Goal: Task Accomplishment & Management: Complete application form

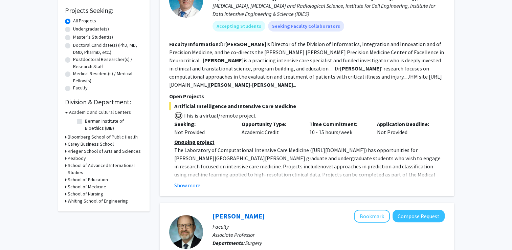
scroll to position [135, 0]
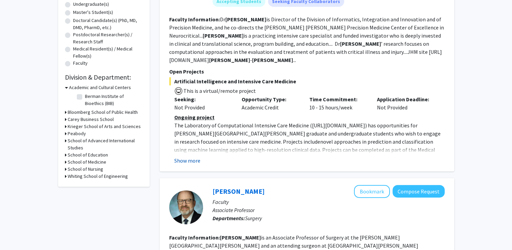
click at [183, 161] on button "Show more" at bounding box center [187, 160] width 26 height 8
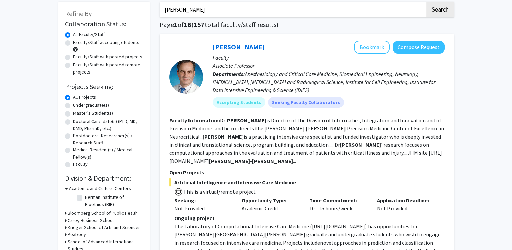
scroll to position [34, 0]
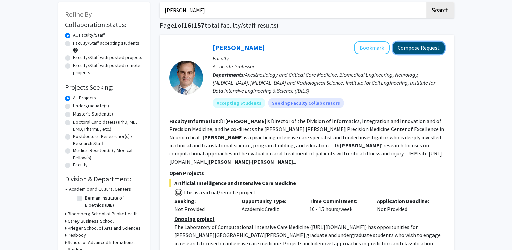
click at [423, 52] on button "Compose Request" at bounding box center [418, 48] width 52 height 13
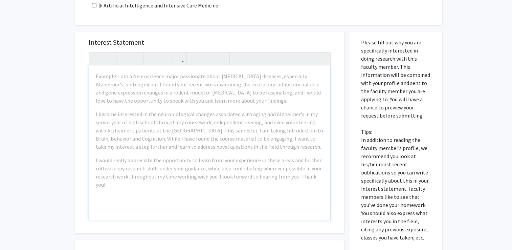
scroll to position [406, 0]
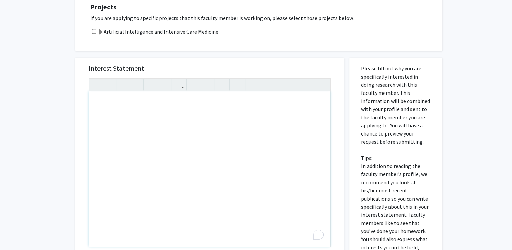
paste div "To enrich screen reader interactions, please activate Accessibility in Grammarl…"
type textarea "<p>Dear [PERSON_NAME],</p><br><p>I hope this email finds you well.</p><br><p>I …"
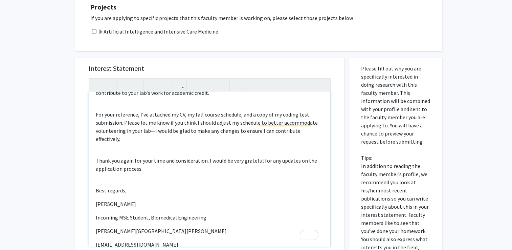
scroll to position [91, 0]
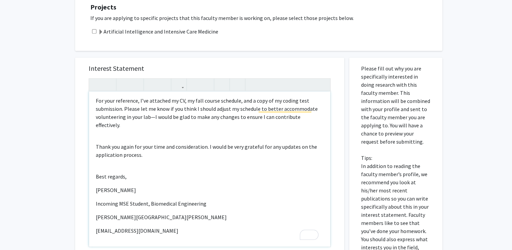
click at [108, 174] on div "Dear [PERSON_NAME], I hope this email finds you well. I wanted to follow up reg…" at bounding box center [209, 168] width 241 height 155
click at [101, 173] on div "Dear [PERSON_NAME], I hope this email finds you well. I wanted to follow up reg…" at bounding box center [209, 168] width 241 height 155
click at [93, 175] on div "Dear [PERSON_NAME], I hope this email finds you well. I wanted to follow up reg…" at bounding box center [209, 168] width 241 height 155
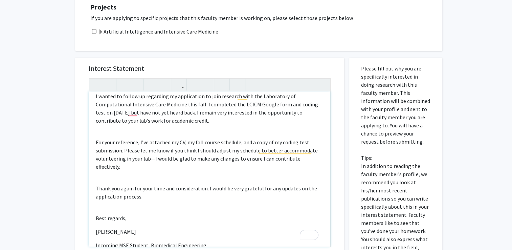
scroll to position [0, 0]
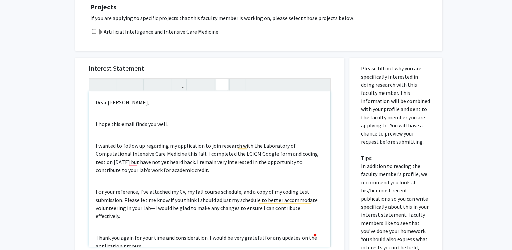
click at [222, 79] on icon "button" at bounding box center [222, 84] width 6 height 11
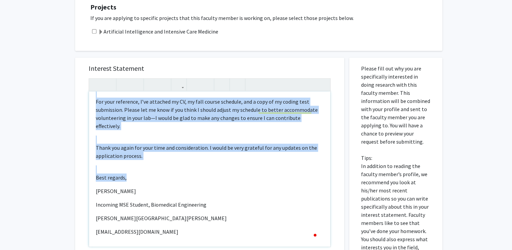
scroll to position [91, 0]
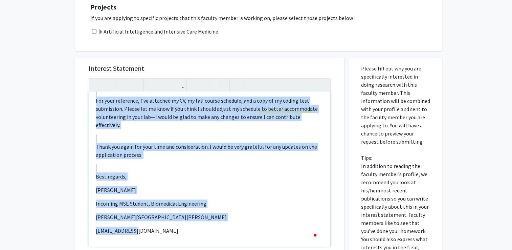
drag, startPoint x: 96, startPoint y: 93, endPoint x: 180, endPoint y: 233, distance: 163.4
click at [180, 233] on div "Dear [PERSON_NAME], I hope this email finds you well. I wanted to follow up reg…" at bounding box center [209, 168] width 241 height 155
click at [220, 79] on icon "button" at bounding box center [222, 84] width 6 height 11
click at [219, 186] on p "[PERSON_NAME]" at bounding box center [210, 190] width 228 height 8
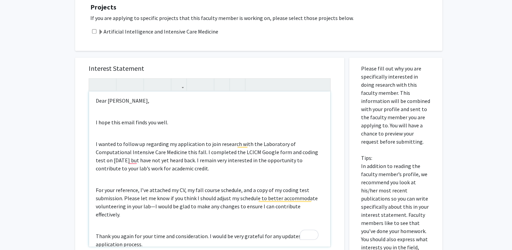
scroll to position [0, 0]
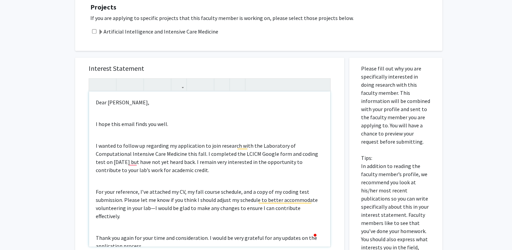
click at [172, 125] on div "Dear [PERSON_NAME], I hope this email finds you well. I wanted to follow up reg…" at bounding box center [209, 168] width 241 height 155
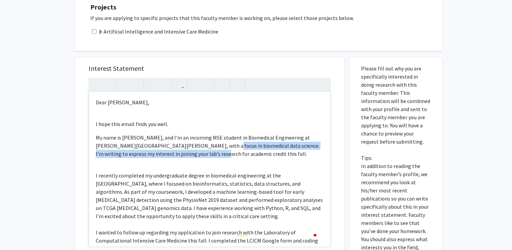
drag, startPoint x: 207, startPoint y: 136, endPoint x: 209, endPoint y: 145, distance: 9.5
click at [209, 145] on p "My name is [PERSON_NAME], and I’m an incoming MSE student in Biomedical Enginee…" at bounding box center [210, 145] width 228 height 24
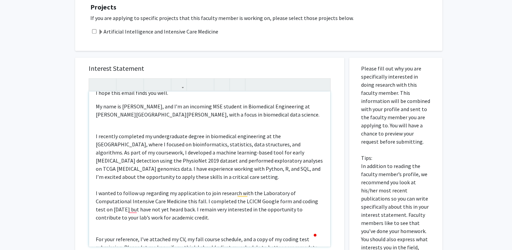
scroll to position [34, 0]
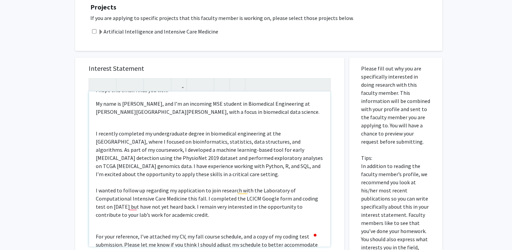
drag, startPoint x: 94, startPoint y: 181, endPoint x: 225, endPoint y: 208, distance: 132.9
click at [224, 207] on div "Dear [PERSON_NAME], I hope this email finds you well. My name is [PERSON_NAME],…" at bounding box center [209, 168] width 241 height 155
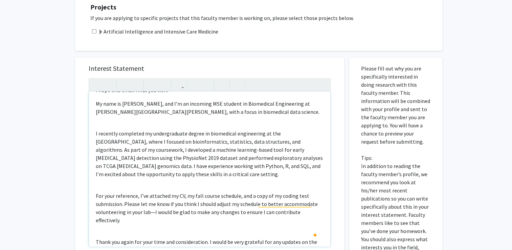
click at [232, 106] on p "My name is [PERSON_NAME], and I’m an incoming MSE student in Biomedical Enginee…" at bounding box center [210, 107] width 228 height 16
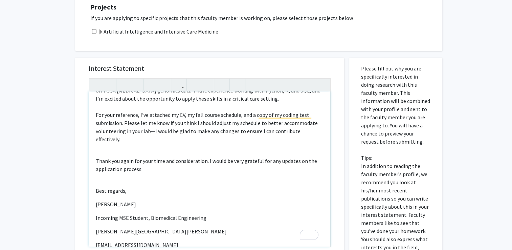
scroll to position [148, 0]
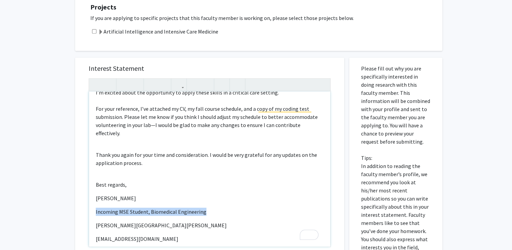
drag, startPoint x: 211, startPoint y: 196, endPoint x: 95, endPoint y: 197, distance: 116.7
click at [95, 197] on div "Dear [PERSON_NAME], I hope this email finds you well. My name is [PERSON_NAME],…" at bounding box center [209, 168] width 241 height 155
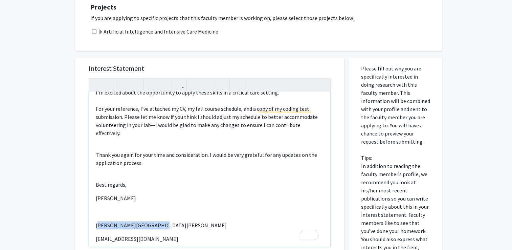
drag, startPoint x: 160, startPoint y: 208, endPoint x: 96, endPoint y: 209, distance: 63.6
click at [97, 221] on p "[PERSON_NAME][GEOGRAPHIC_DATA][PERSON_NAME]" at bounding box center [210, 225] width 228 height 8
click at [96, 221] on p "[PERSON_NAME][GEOGRAPHIC_DATA][PERSON_NAME]" at bounding box center [210, 225] width 228 height 8
drag, startPoint x: 94, startPoint y: 209, endPoint x: 182, endPoint y: 208, distance: 88.3
click at [182, 208] on div "Dear [PERSON_NAME], I hope this email finds you well. My name is [PERSON_NAME],…" at bounding box center [209, 168] width 241 height 155
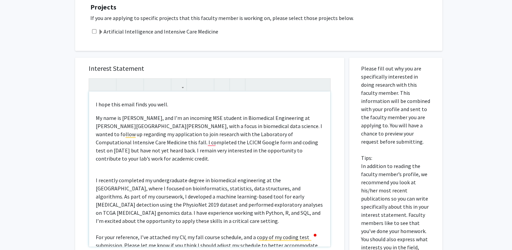
scroll to position [19, 0]
click at [105, 152] on div "Dear [PERSON_NAME], I hope this email finds you well. My name is [PERSON_NAME],…" at bounding box center [209, 168] width 241 height 155
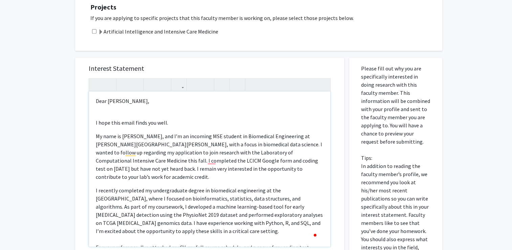
scroll to position [0, 0]
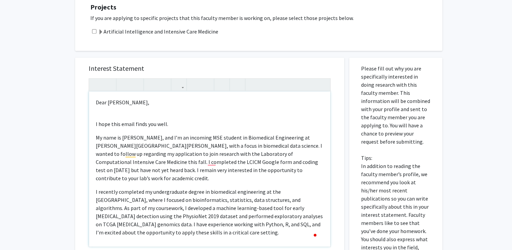
click at [104, 122] on div "Dear [PERSON_NAME], I hope this email finds you well. My name is [PERSON_NAME],…" at bounding box center [209, 168] width 241 height 155
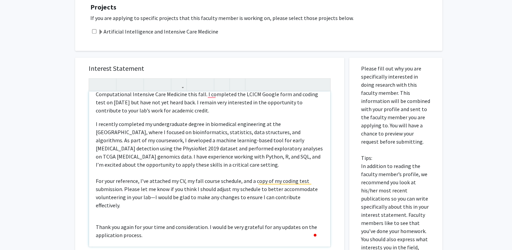
click at [105, 157] on p "I recently completed my undergraduate degree in biomedical engineering at the […" at bounding box center [210, 204] width 228 height 168
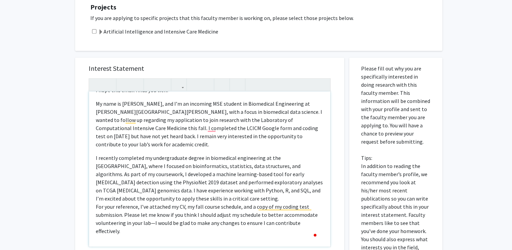
click at [100, 134] on div "Dear [PERSON_NAME], I hope this email finds you well. My name is [PERSON_NAME],…" at bounding box center [209, 168] width 241 height 155
click at [94, 140] on div "Dear [PERSON_NAME], I hope this email finds you well. My name is [PERSON_NAME],…" at bounding box center [209, 168] width 241 height 155
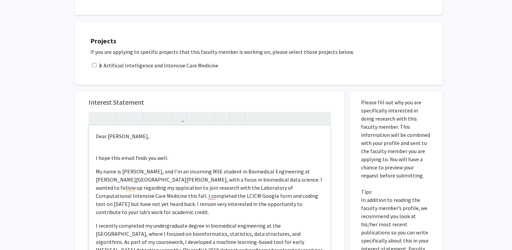
click at [97, 136] on div "Dear [PERSON_NAME], I hope this email finds you well. My name is [PERSON_NAME],…" at bounding box center [209, 202] width 241 height 155
click at [126, 156] on div "Dear [PERSON_NAME], I hope this email finds you well. My name is [PERSON_NAME],…" at bounding box center [209, 202] width 241 height 155
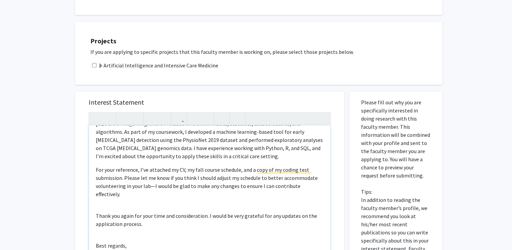
click at [106, 188] on p "For your reference, I’ve attached my CV, my fall course schedule, and a copy of…" at bounding box center [210, 220] width 228 height 111
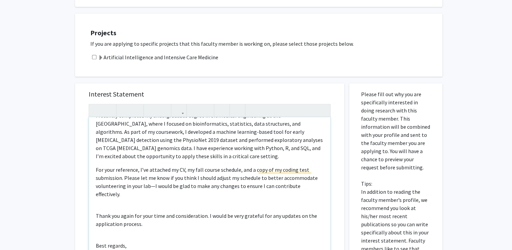
type textarea "<l>Ipsu Do. Sitamet,</c><ad><e>S doei temp incid utlab etd magn.</a><e>Ad mini …"
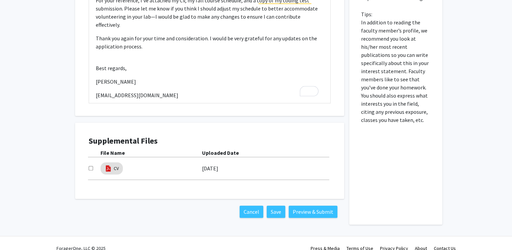
click at [90, 166] on input "checkbox" at bounding box center [91, 168] width 4 height 4
checkbox input "true"
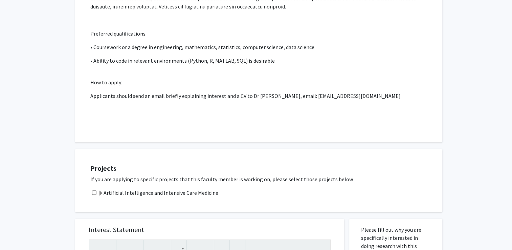
click at [94, 190] on input "checkbox" at bounding box center [94, 192] width 4 height 4
checkbox input "true"
click at [100, 190] on span at bounding box center [100, 192] width 5 height 5
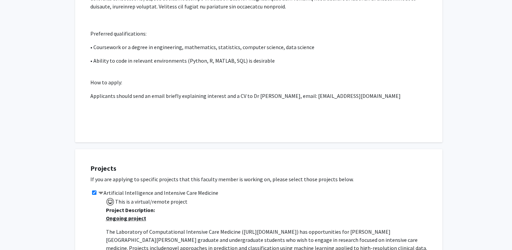
click at [101, 190] on span at bounding box center [100, 192] width 5 height 5
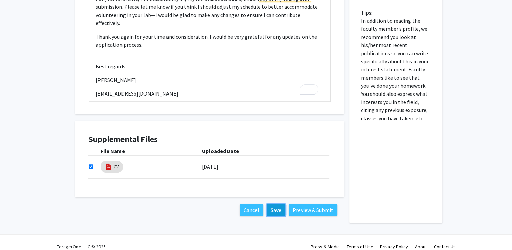
click at [278, 204] on button "Save" at bounding box center [276, 210] width 19 height 12
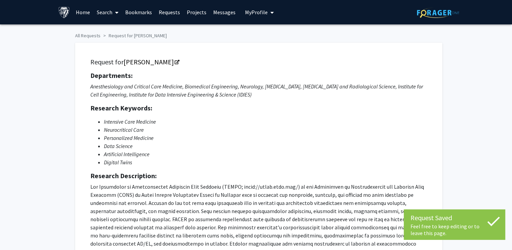
click at [270, 13] on icon "My profile dropdown to access profile and logout" at bounding box center [271, 12] width 3 height 5
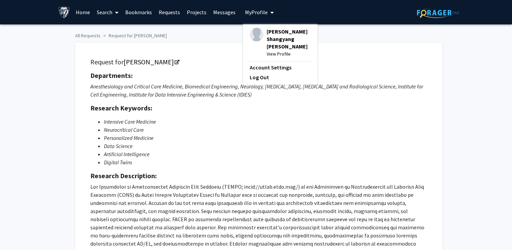
drag, startPoint x: 270, startPoint y: 61, endPoint x: 202, endPoint y: 58, distance: 67.7
click at [202, 58] on h5 "Request for [PERSON_NAME]" at bounding box center [258, 62] width 337 height 8
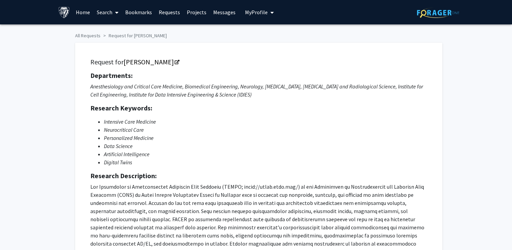
click at [270, 12] on icon "My profile dropdown to access profile and logout" at bounding box center [271, 12] width 3 height 5
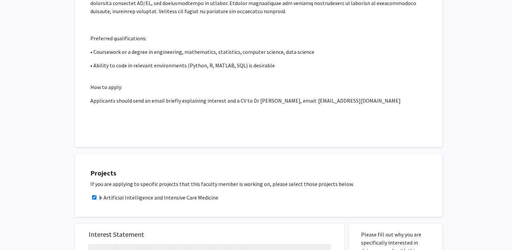
scroll to position [237, 0]
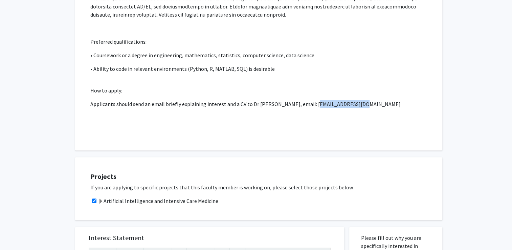
drag, startPoint x: 307, startPoint y: 96, endPoint x: 350, endPoint y: 98, distance: 43.3
click at [350, 100] on p "Applicants should send an email briefly explaining interest and a CV to Dr [PER…" at bounding box center [258, 104] width 337 height 8
copy p "[EMAIL_ADDRESS][DOMAIN_NAME]"
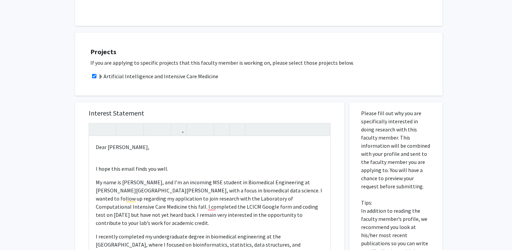
scroll to position [372, 0]
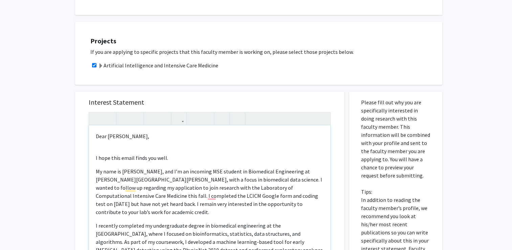
click at [282, 178] on p "My name is [PERSON_NAME], and I’m an incoming MSE student in Biomedical Enginee…" at bounding box center [210, 191] width 228 height 49
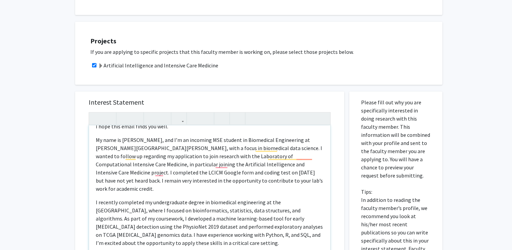
scroll to position [34, 0]
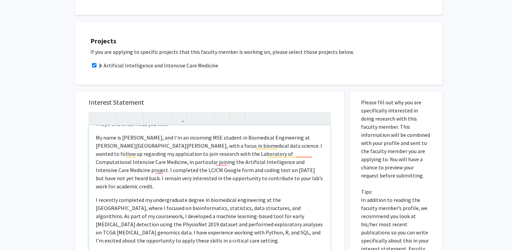
click at [221, 162] on p "My name is [PERSON_NAME], and I’m an incoming MSE student in Biomedical Enginee…" at bounding box center [210, 161] width 228 height 57
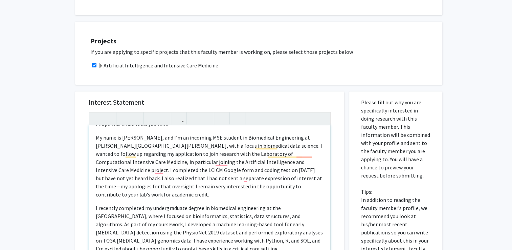
drag, startPoint x: 177, startPoint y: 170, endPoint x: 184, endPoint y: 176, distance: 9.1
click at [178, 170] on p "My name is [PERSON_NAME], and I’m an incoming MSE student in Biomedical Enginee…" at bounding box center [210, 165] width 228 height 65
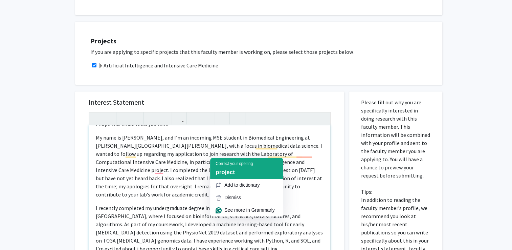
click at [224, 174] on span "project" at bounding box center [224, 172] width 19 height 6
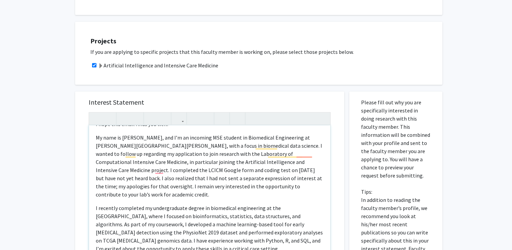
click at [258, 183] on div "Dear [PERSON_NAME], I hope this email finds you well. My name is [PERSON_NAME],…" at bounding box center [209, 202] width 241 height 155
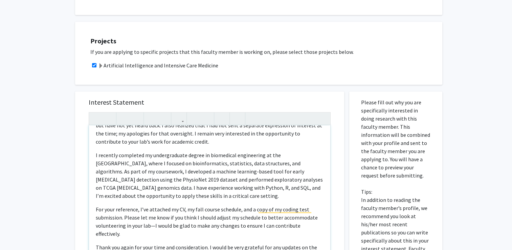
scroll to position [101, 0]
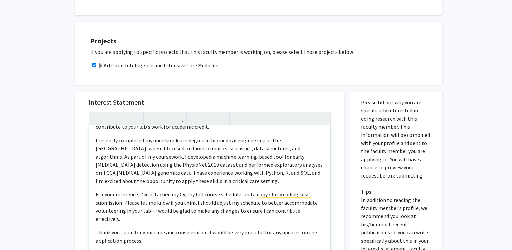
click at [186, 190] on p "For your reference, I’ve attached my CV, my fall course schedule, and a copy of…" at bounding box center [210, 206] width 228 height 32
drag, startPoint x: 246, startPoint y: 178, endPoint x: 120, endPoint y: 187, distance: 126.2
click at [120, 190] on p "For your reference, I’ve attached my CV and my fall course schedule, and a copy…" at bounding box center [210, 206] width 228 height 32
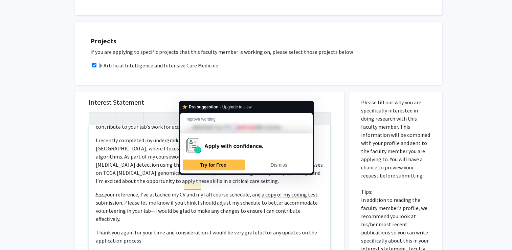
click at [195, 190] on p "For your reference, I’ve attached my CV and my fall course schedule, and a copy…" at bounding box center [210, 206] width 228 height 32
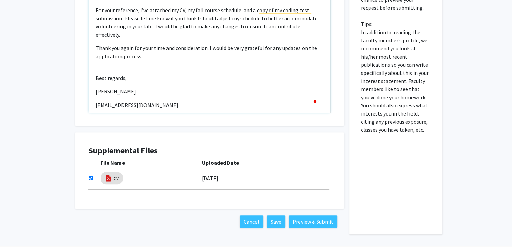
scroll to position [551, 0]
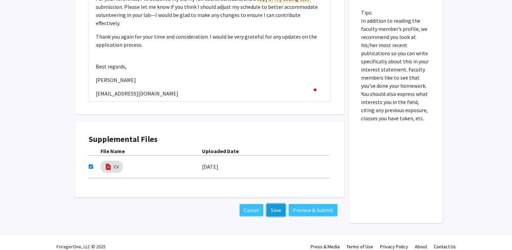
click at [274, 204] on button "Save" at bounding box center [276, 210] width 19 height 12
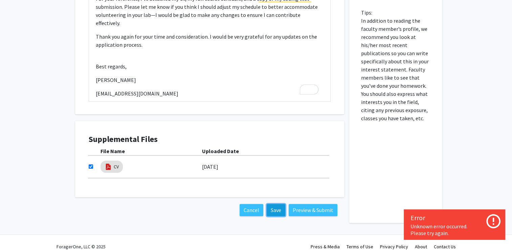
click at [276, 204] on button "Save" at bounding box center [276, 210] width 19 height 12
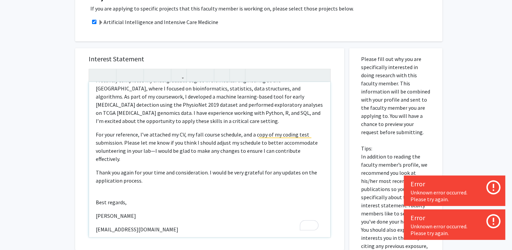
scroll to position [416, 0]
click at [148, 225] on p "[EMAIL_ADDRESS][DOMAIN_NAME]" at bounding box center [210, 229] width 228 height 8
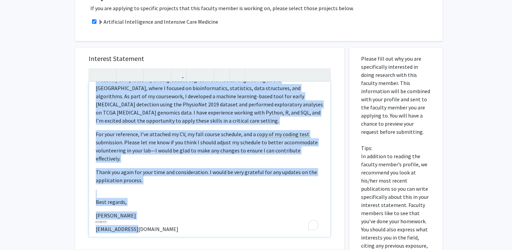
click at [208, 198] on p "Best regards," at bounding box center [210, 202] width 228 height 8
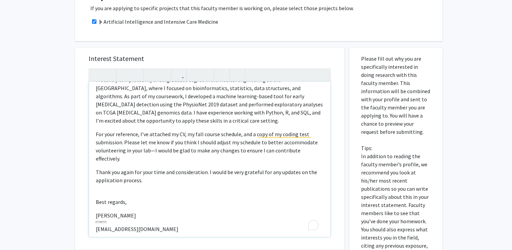
click at [206, 98] on p "I recently completed my undergraduate degree in biomedical engineering at the […" at bounding box center [210, 100] width 228 height 49
type textarea "<l>Ipsu Do. Sitamet,</c><ad><e>S doei temp incid utlab etd magn.</a><e>Ad mini …"
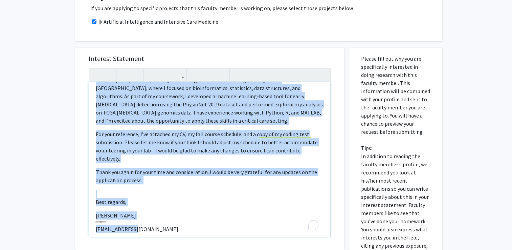
copy div "Lore Ip. Dolorsi, A cons adip elits doeiu tem inci. Ut labo et Dol Magn, ali E’…"
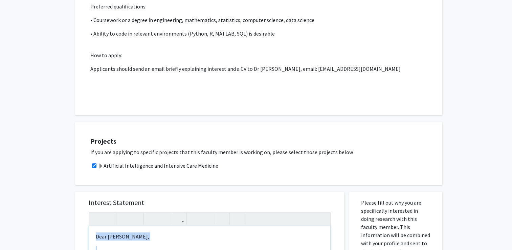
scroll to position [271, 0]
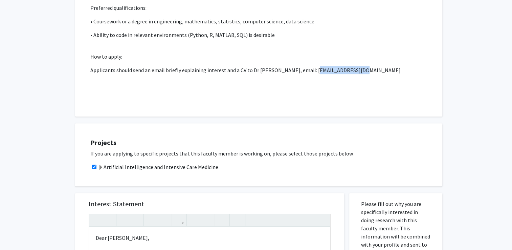
drag, startPoint x: 307, startPoint y: 62, endPoint x: 350, endPoint y: 63, distance: 43.7
click at [350, 66] on p "Applicants should send an email briefly explaining interest and a CV to Dr [PER…" at bounding box center [258, 70] width 337 height 8
copy p "[EMAIL_ADDRESS][DOMAIN_NAME]"
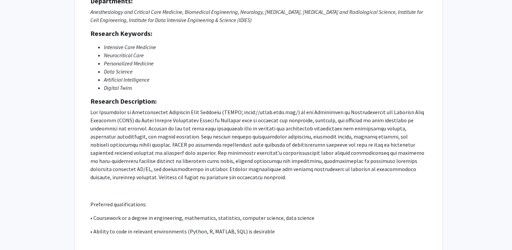
scroll to position [0, 0]
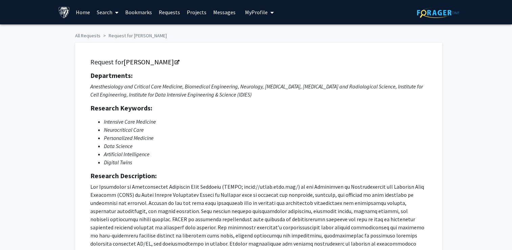
click at [191, 13] on link "Projects" at bounding box center [196, 12] width 26 height 24
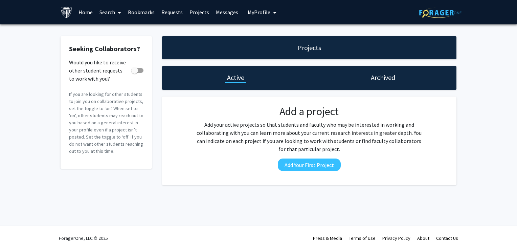
click at [103, 13] on link "Search" at bounding box center [110, 12] width 28 height 24
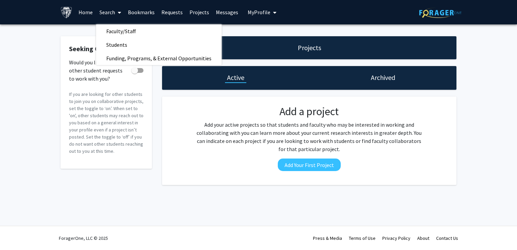
click at [84, 12] on link "Home" at bounding box center [85, 12] width 21 height 24
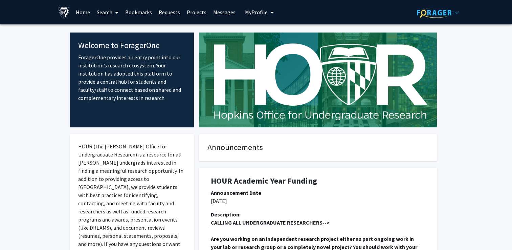
click at [104, 12] on link "Search" at bounding box center [107, 12] width 28 height 24
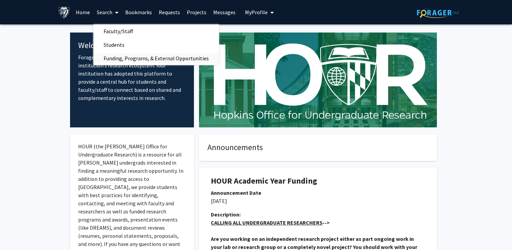
click at [130, 60] on span "Funding, Programs, & External Opportunities" at bounding box center [156, 58] width 126 height 14
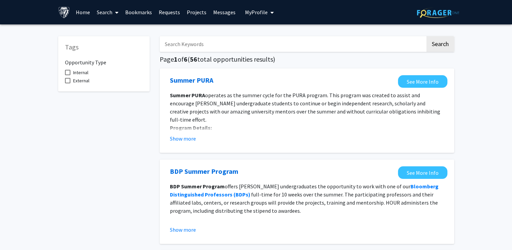
click at [193, 40] on input "Search Keywords" at bounding box center [293, 44] width 266 height 16
type input "data"
click at [426, 36] on button "Search" at bounding box center [440, 44] width 28 height 16
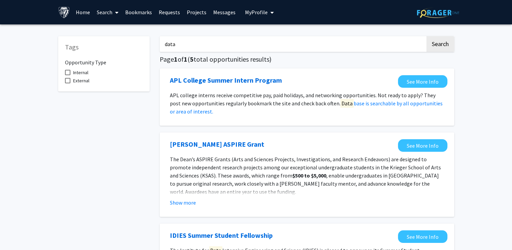
click at [113, 12] on span at bounding box center [115, 13] width 6 height 24
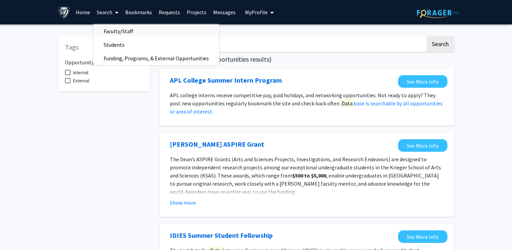
click at [115, 28] on span "Faculty/Staff" at bounding box center [118, 31] width 50 height 14
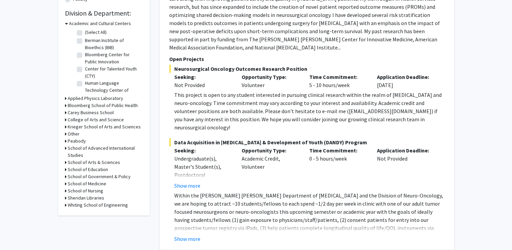
scroll to position [203, 0]
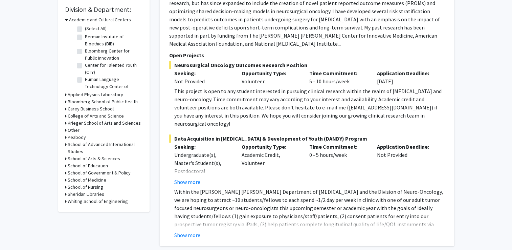
click at [66, 201] on icon at bounding box center [66, 201] width 2 height 7
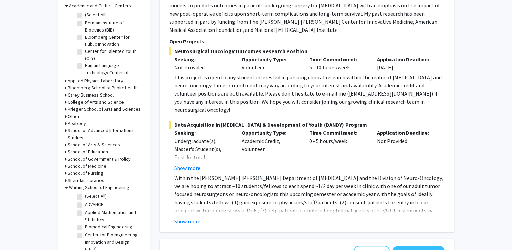
scroll to position [271, 0]
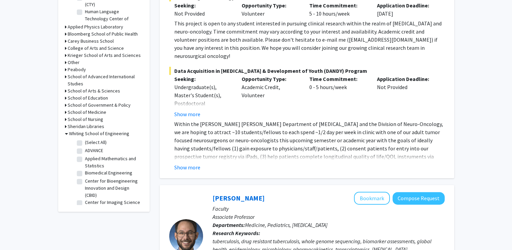
click at [85, 172] on label "Biomedical Engineering" at bounding box center [108, 172] width 47 height 7
click at [85, 172] on input "Biomedical Engineering" at bounding box center [87, 171] width 4 height 4
checkbox input "true"
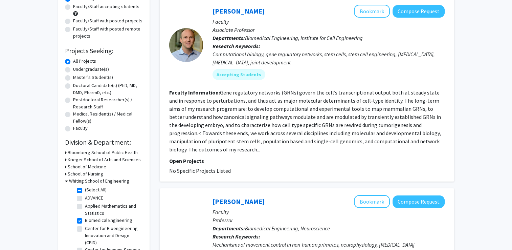
scroll to position [68, 0]
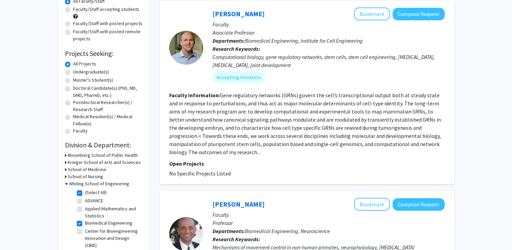
click at [73, 79] on label "Master's Student(s)" at bounding box center [93, 79] width 40 height 7
click at [73, 79] on input "Master's Student(s)" at bounding box center [75, 78] width 4 height 4
radio input "true"
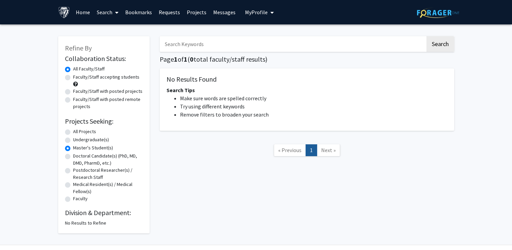
click at [73, 147] on label "Master's Student(s)" at bounding box center [93, 147] width 40 height 7
click at [73, 147] on input "Master's Student(s)" at bounding box center [75, 146] width 4 height 4
click at [73, 131] on label "All Projects" at bounding box center [84, 131] width 23 height 7
click at [73, 131] on input "All Projects" at bounding box center [75, 130] width 4 height 4
radio input "true"
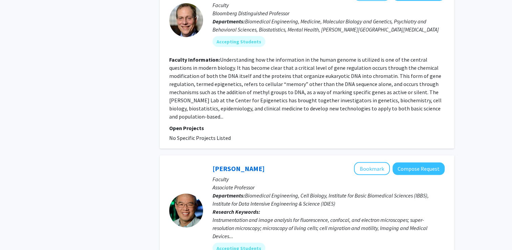
scroll to position [1319, 0]
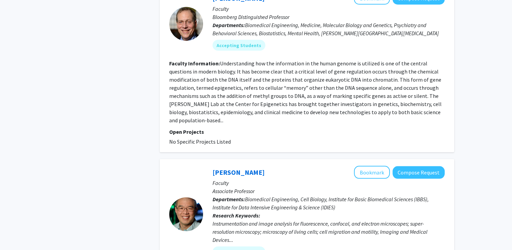
click at [381, 103] on fg-read-more "Understanding how the information in the human genome is utilized is one of the…" at bounding box center [305, 92] width 272 height 64
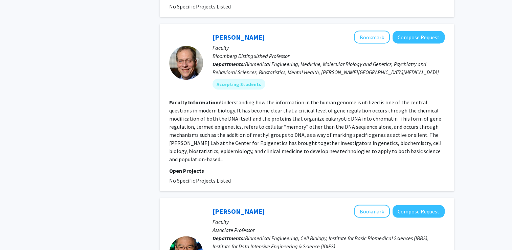
scroll to position [1252, 0]
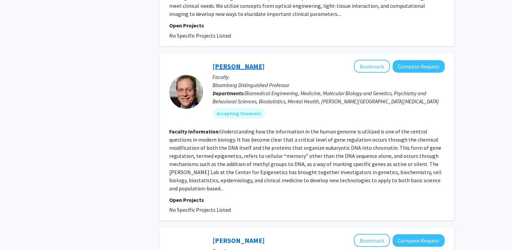
click at [232, 62] on link "[PERSON_NAME]" at bounding box center [238, 66] width 52 height 8
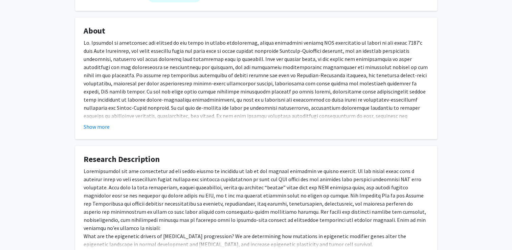
scroll to position [105, 0]
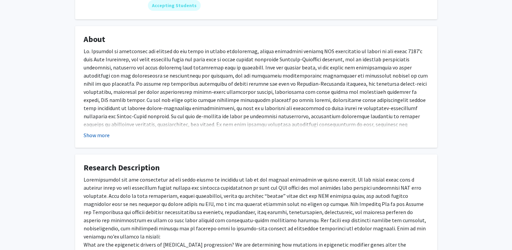
click at [99, 133] on button "Show more" at bounding box center [97, 135] width 26 height 8
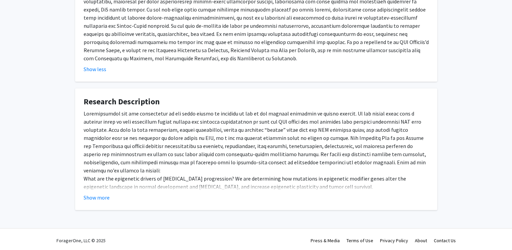
scroll to position [197, 0]
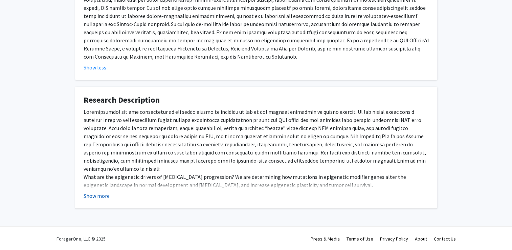
click at [99, 197] on button "Show more" at bounding box center [97, 195] width 26 height 8
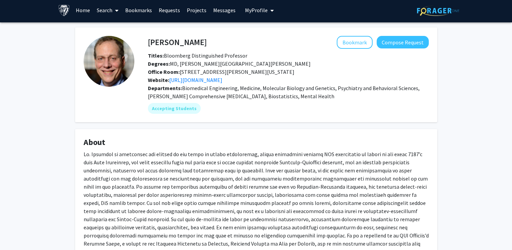
scroll to position [0, 0]
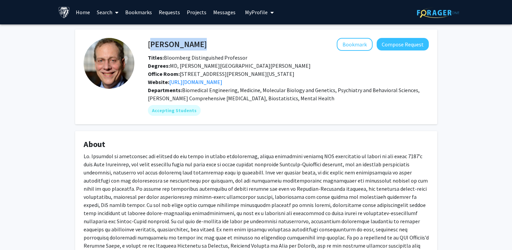
drag, startPoint x: 147, startPoint y: 44, endPoint x: 209, endPoint y: 47, distance: 62.0
click at [209, 47] on div "[PERSON_NAME] Bookmark Compose Request" at bounding box center [288, 44] width 291 height 13
drag, startPoint x: 209, startPoint y: 47, endPoint x: 181, endPoint y: 46, distance: 28.4
drag, startPoint x: 342, startPoint y: 44, endPoint x: 338, endPoint y: 42, distance: 4.7
click at [342, 44] on button "Bookmark" at bounding box center [355, 44] width 36 height 13
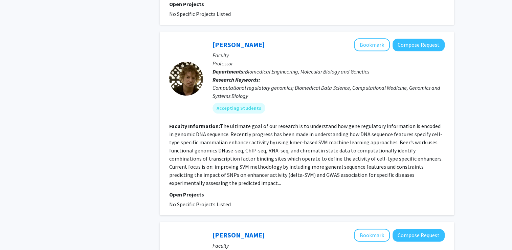
scroll to position [778, 0]
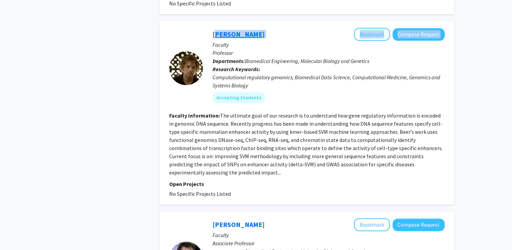
drag, startPoint x: 257, startPoint y: 26, endPoint x: 213, endPoint y: 28, distance: 44.0
click at [213, 28] on div "[PERSON_NAME] Bookmark Compose Request" at bounding box center [328, 34] width 232 height 13
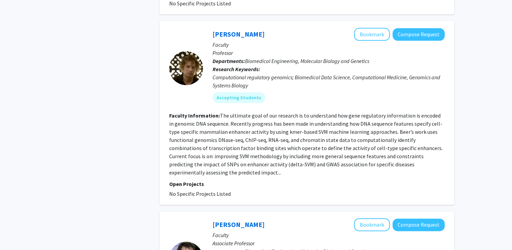
drag, startPoint x: 213, startPoint y: 28, endPoint x: 259, endPoint y: 52, distance: 52.4
click at [260, 58] on span "Biomedical Engineering, Molecular Biology and Genetics" at bounding box center [307, 61] width 124 height 7
drag, startPoint x: 211, startPoint y: 25, endPoint x: 250, endPoint y: 28, distance: 39.3
click at [250, 28] on div "[PERSON_NAME] Bookmark Compose Request Faculty Professor Departments: Biomedica…" at bounding box center [324, 68] width 242 height 80
drag, startPoint x: 250, startPoint y: 28, endPoint x: 237, endPoint y: 26, distance: 13.6
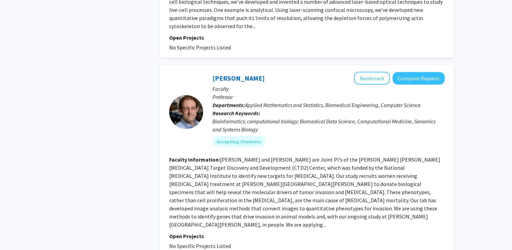
scroll to position [1624, 0]
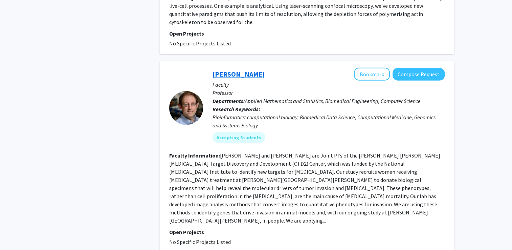
click at [227, 70] on link "[PERSON_NAME]" at bounding box center [238, 74] width 52 height 8
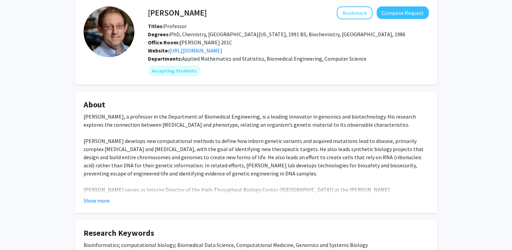
scroll to position [34, 0]
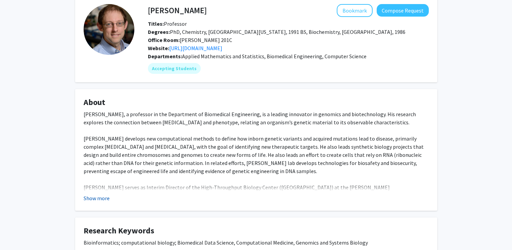
click at [97, 194] on button "Show more" at bounding box center [97, 198] width 26 height 8
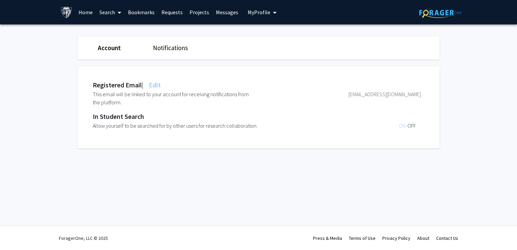
click at [80, 9] on link "Home" at bounding box center [85, 12] width 21 height 24
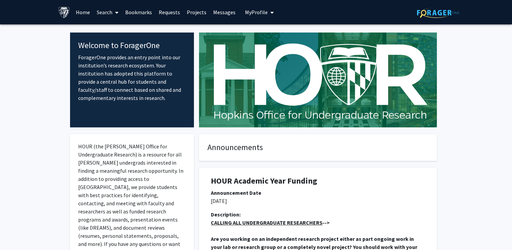
click at [198, 13] on link "Projects" at bounding box center [196, 12] width 26 height 24
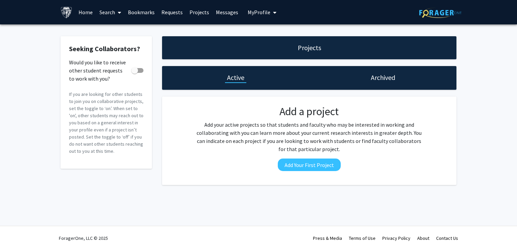
click at [226, 13] on link "Messages" at bounding box center [226, 12] width 29 height 24
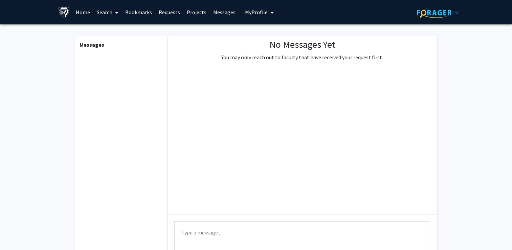
click at [134, 12] on link "Bookmarks" at bounding box center [138, 12] width 33 height 24
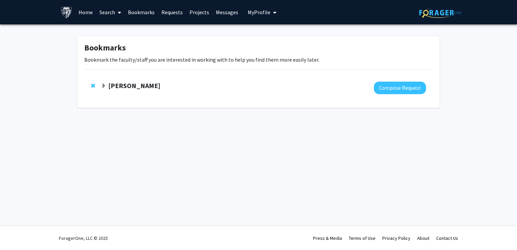
click at [119, 13] on icon at bounding box center [119, 12] width 3 height 5
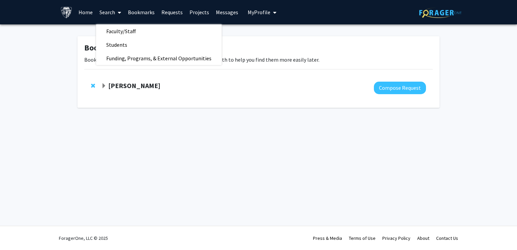
click at [119, 13] on icon at bounding box center [119, 12] width 3 height 5
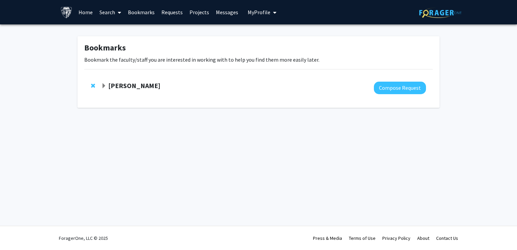
click at [264, 13] on span "My Profile" at bounding box center [259, 12] width 23 height 7
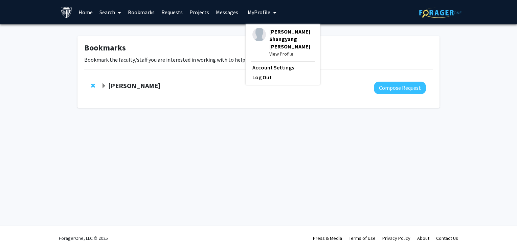
click at [270, 32] on span "[PERSON_NAME] Shangyang [PERSON_NAME]" at bounding box center [291, 39] width 44 height 22
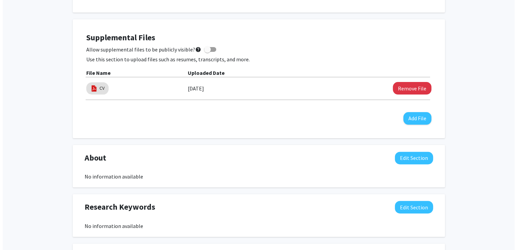
scroll to position [169, 0]
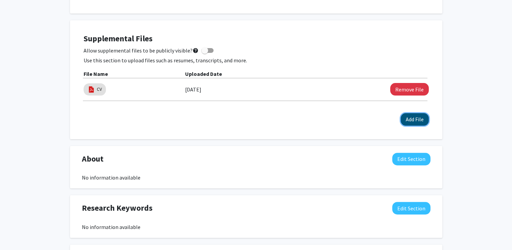
click at [407, 121] on button "Add File" at bounding box center [415, 119] width 28 height 13
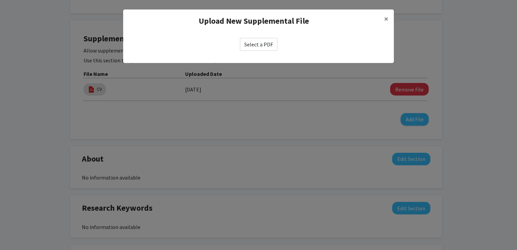
click at [260, 43] on label "Select a PDF" at bounding box center [259, 44] width 38 height 13
click at [0, 0] on input "Select a PDF" at bounding box center [0, 0] width 0 height 0
click at [387, 19] on span "×" at bounding box center [386, 19] width 4 height 10
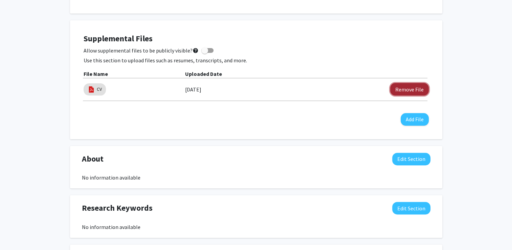
click at [411, 88] on button "Remove File" at bounding box center [409, 89] width 39 height 13
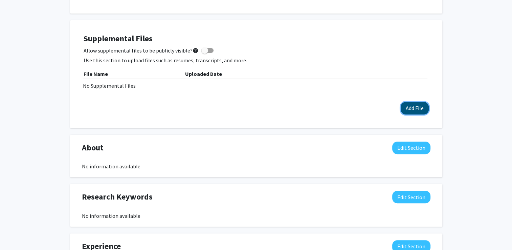
click at [407, 109] on button "Add File" at bounding box center [415, 108] width 28 height 13
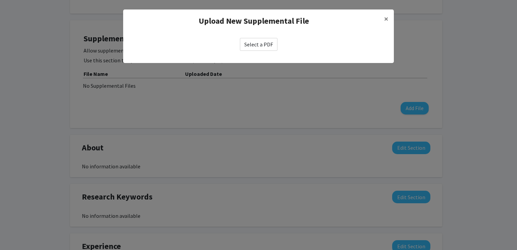
click at [254, 45] on label "Select a PDF" at bounding box center [259, 44] width 38 height 13
click at [0, 0] on input "Select a PDF" at bounding box center [0, 0] width 0 height 0
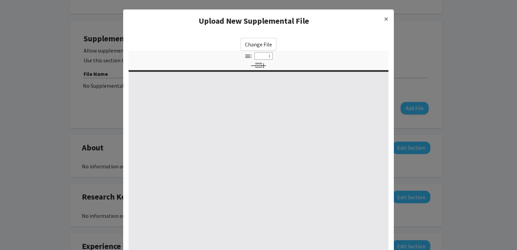
select select "custom"
type input "0"
select select "custom"
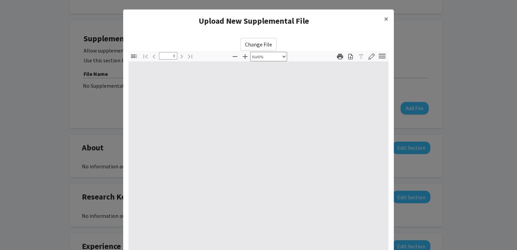
type input "1"
select select "auto"
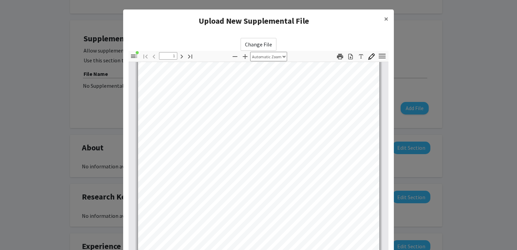
scroll to position [136, 0]
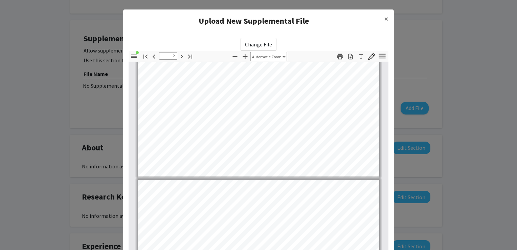
type input "3"
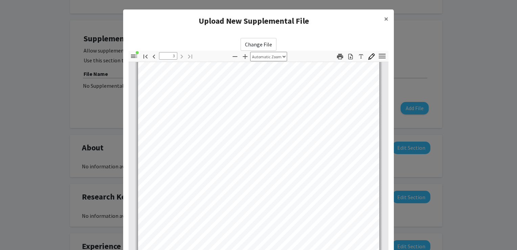
scroll to position [845, 0]
click at [384, 20] on span "×" at bounding box center [386, 19] width 4 height 10
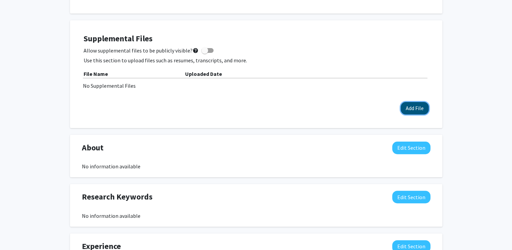
click at [411, 111] on button "Add File" at bounding box center [415, 108] width 28 height 13
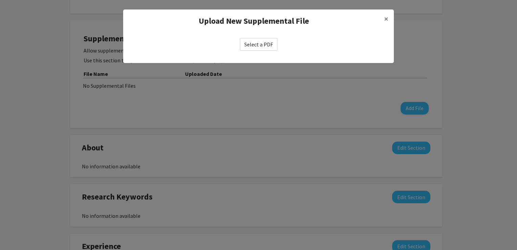
click at [265, 45] on label "Select a PDF" at bounding box center [259, 44] width 38 height 13
click at [0, 0] on input "Select a PDF" at bounding box center [0, 0] width 0 height 0
select select "custom"
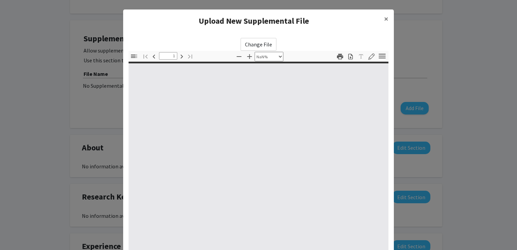
type input "0"
select select "custom"
type input "1"
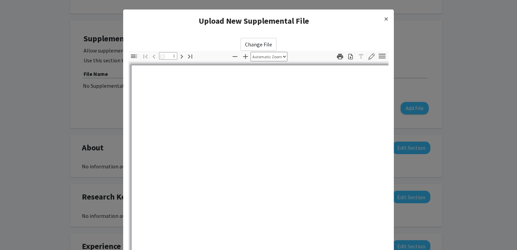
select select "auto"
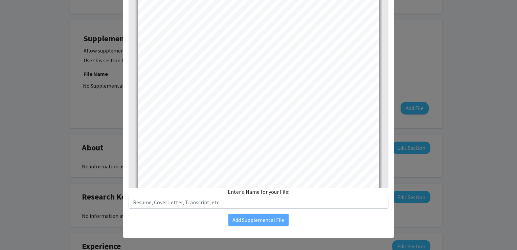
scroll to position [70, 0]
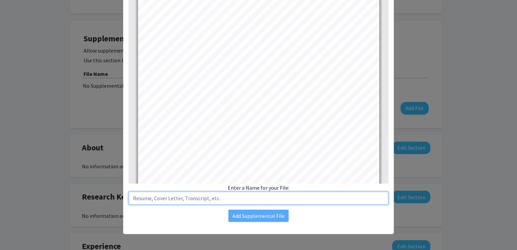
click at [207, 197] on input "text" at bounding box center [259, 197] width 260 height 13
type input "CV"
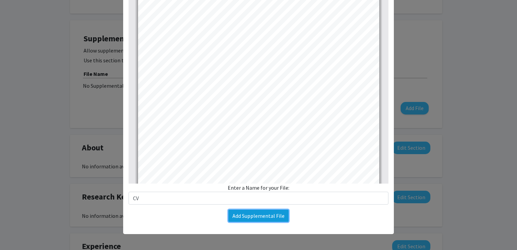
click at [265, 219] on button "Add Supplemental File" at bounding box center [258, 215] width 60 height 12
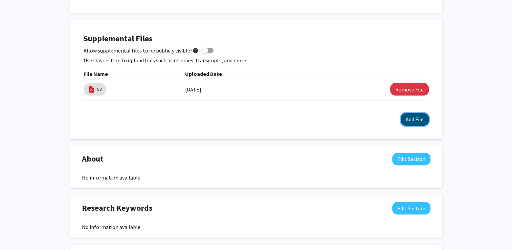
click at [410, 119] on button "Add File" at bounding box center [415, 119] width 28 height 13
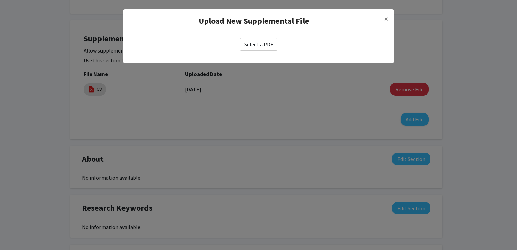
click at [254, 43] on label "Select a PDF" at bounding box center [259, 44] width 38 height 13
click at [0, 0] on input "Select a PDF" at bounding box center [0, 0] width 0 height 0
select select "custom"
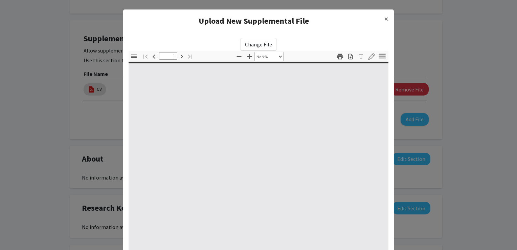
type input "0"
select select "custom"
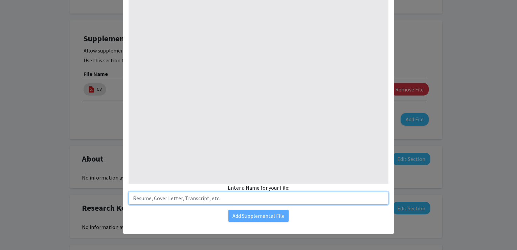
click at [219, 200] on input "text" at bounding box center [259, 197] width 260 height 13
type input "Coding test"
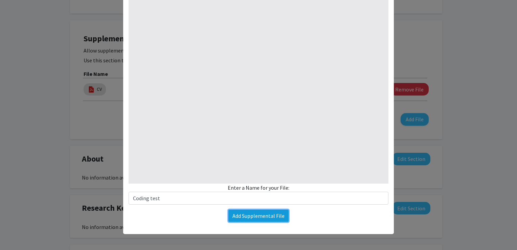
click at [254, 213] on button "Add Supplemental File" at bounding box center [258, 215] width 60 height 12
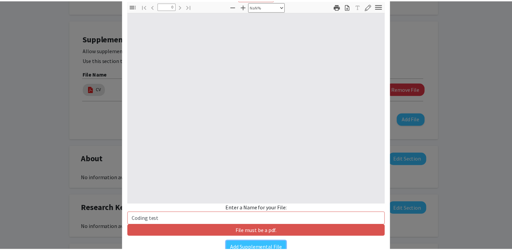
scroll to position [0, 0]
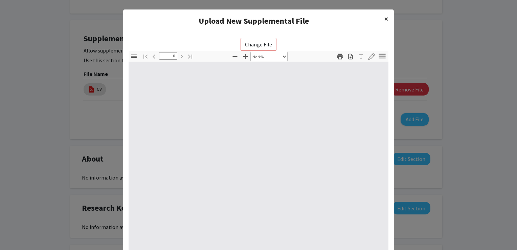
click at [384, 19] on span "×" at bounding box center [386, 19] width 4 height 10
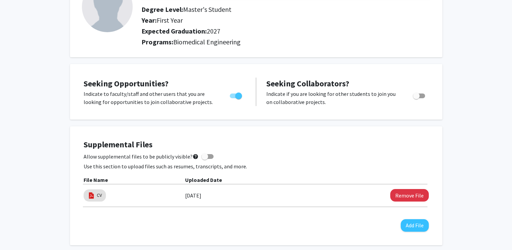
scroll to position [159, 0]
